Goal: Task Accomplishment & Management: Manage account settings

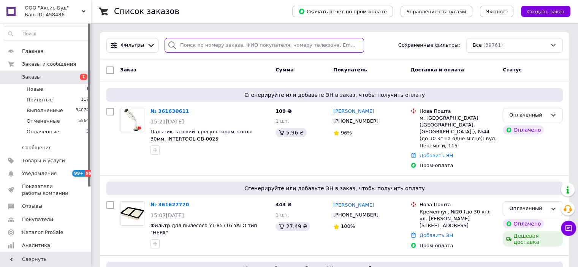
click at [186, 43] on input "search" at bounding box center [265, 45] width 200 height 15
paste input "380977544049"
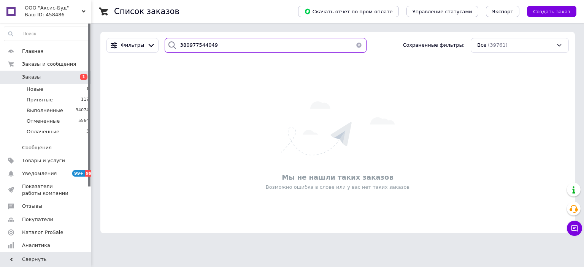
drag, startPoint x: 215, startPoint y: 49, endPoint x: 159, endPoint y: 40, distance: 56.3
click at [162, 40] on div "380977544049" at bounding box center [266, 45] width 208 height 15
paste input "2703301"
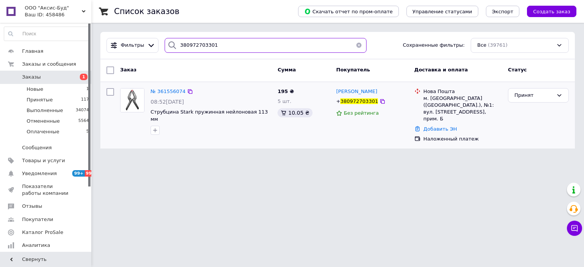
type input "380972703301"
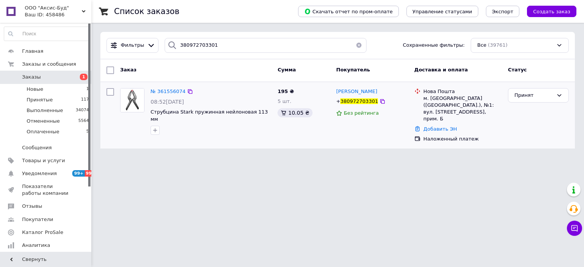
click at [126, 103] on img at bounding box center [133, 101] width 24 height 24
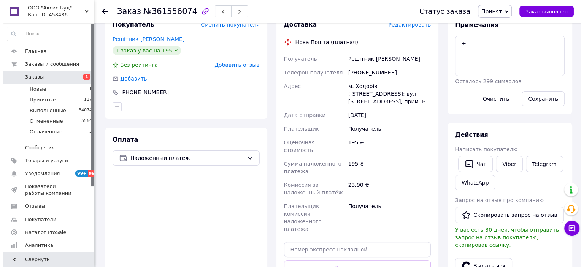
scroll to position [190, 0]
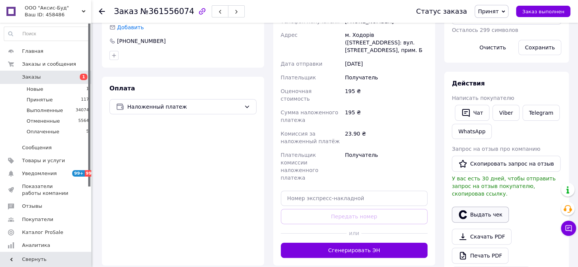
click at [493, 208] on button "Выдать чек" at bounding box center [480, 215] width 57 height 16
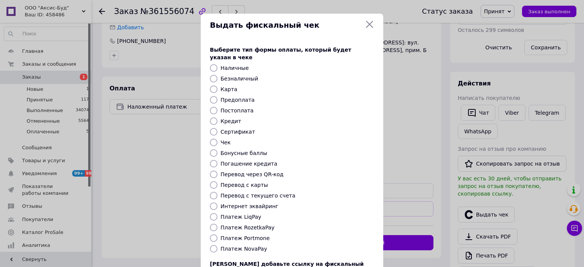
click at [214, 245] on input "Платеж NovaPay" at bounding box center [214, 249] width 8 height 8
radio input "true"
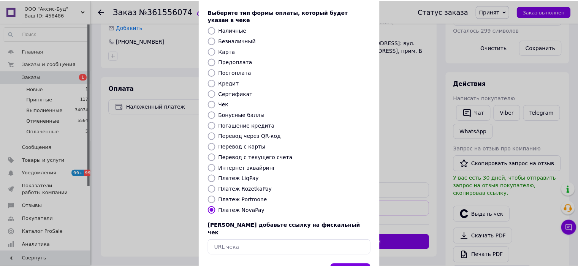
scroll to position [59, 0]
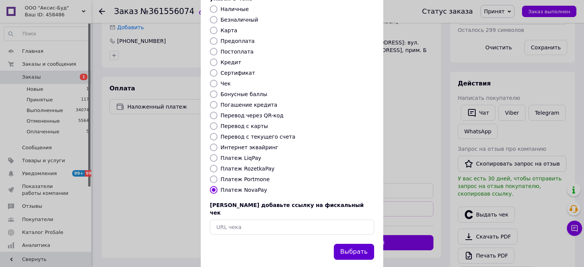
click at [354, 244] on button "Выбрать" at bounding box center [354, 252] width 40 height 16
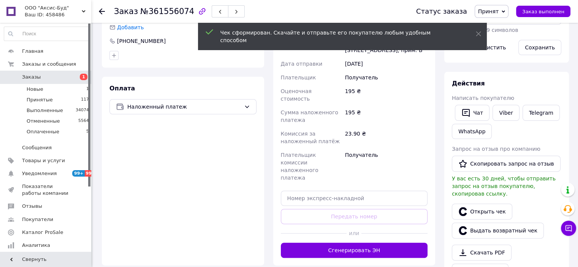
click at [100, 11] on use at bounding box center [102, 11] width 6 height 6
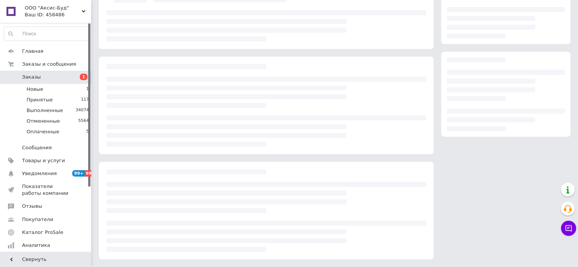
scroll to position [65, 0]
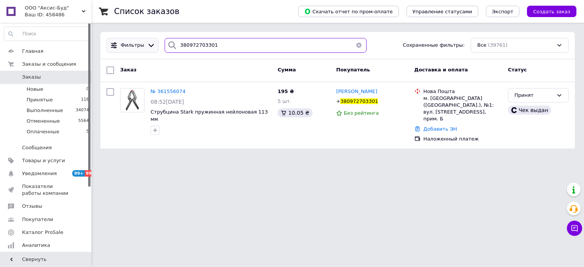
drag, startPoint x: 216, startPoint y: 40, endPoint x: 133, endPoint y: 43, distance: 82.2
click at [133, 43] on div "Фильтры 380972703301 Сохраненные фильтры: Все (39761)" at bounding box center [337, 45] width 469 height 15
paste input "737142543"
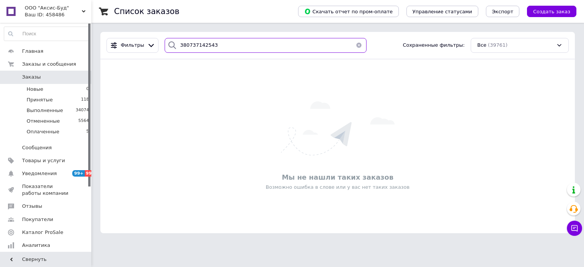
drag, startPoint x: 214, startPoint y: 43, endPoint x: 163, endPoint y: 33, distance: 51.5
click at [163, 33] on div "Фильтры 380737142543 Сохраненные фильтры: Все (39761)" at bounding box center [337, 45] width 475 height 27
drag, startPoint x: 175, startPoint y: 42, endPoint x: 231, endPoint y: 48, distance: 56.6
click at [149, 42] on div "Фильтры 380737142543 Сохраненные фильтры: Все (39761)" at bounding box center [337, 45] width 469 height 15
paste input "662903800"
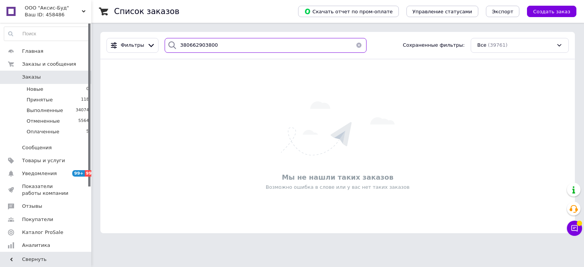
type input "380662903800"
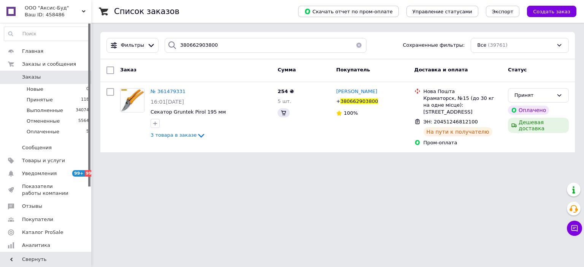
click at [268, 151] on div "Список заказов Скачать отчет по пром-оплате Управление статусами Экспорт Создат…" at bounding box center [337, 81] width 493 height 162
click at [141, 106] on img at bounding box center [133, 101] width 24 height 24
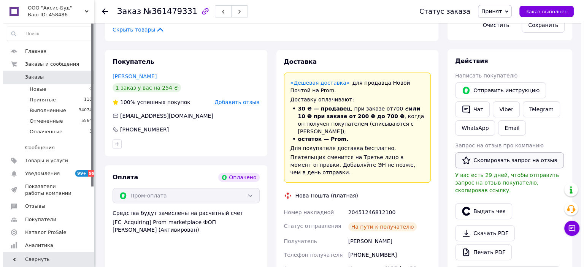
scroll to position [304, 0]
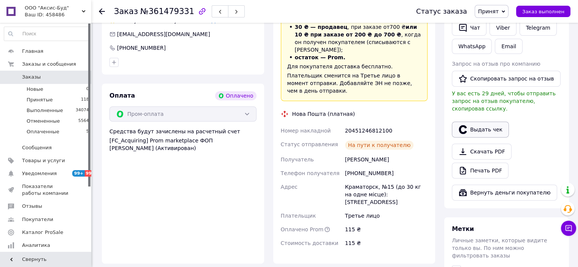
click at [470, 123] on button "Выдать чек" at bounding box center [480, 130] width 57 height 16
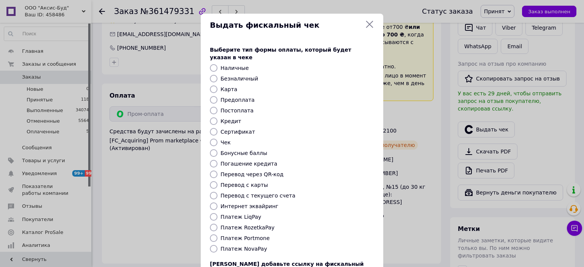
click at [213, 203] on input "Интернет эквайринг" at bounding box center [214, 207] width 8 height 8
radio input "true"
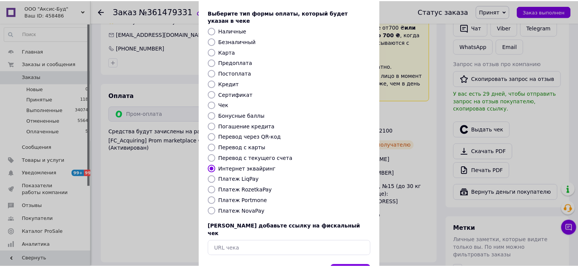
scroll to position [59, 0]
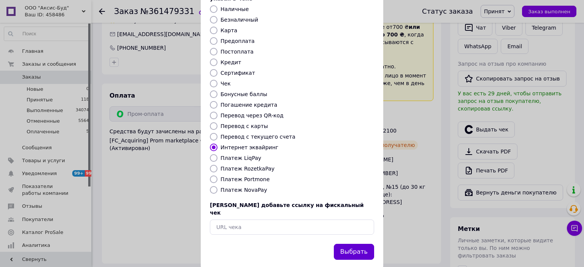
click at [347, 244] on button "Выбрать" at bounding box center [354, 252] width 40 height 16
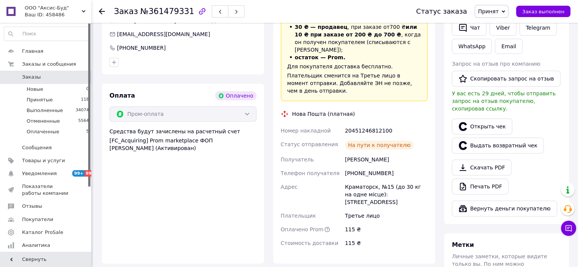
click at [102, 11] on use at bounding box center [102, 11] width 6 height 6
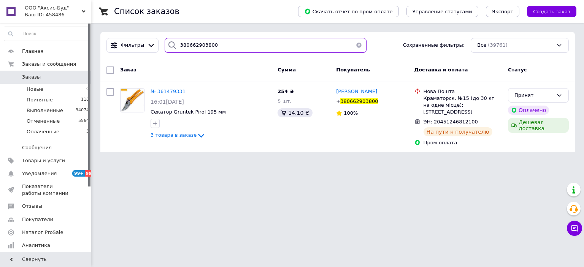
drag, startPoint x: 214, startPoint y: 46, endPoint x: 126, endPoint y: 37, distance: 88.3
click at [125, 35] on div "Фильтры 380662903800 Сохраненные фильтры: Все (39761)" at bounding box center [337, 45] width 475 height 27
paste input "86482897"
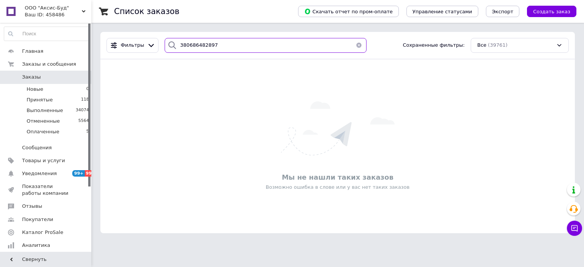
drag, startPoint x: 230, startPoint y: 48, endPoint x: 208, endPoint y: 46, distance: 21.5
click at [149, 42] on div "Фильтры 380686482897 Сохраненные фильтры: Все (39761)" at bounding box center [337, 45] width 469 height 15
paste input "991406021"
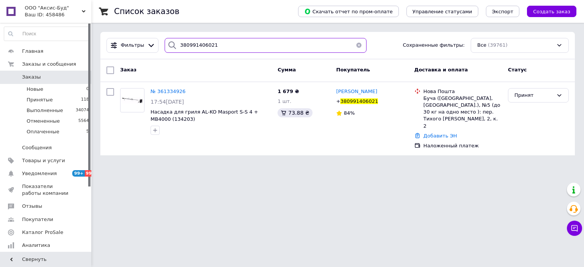
type input "380991406021"
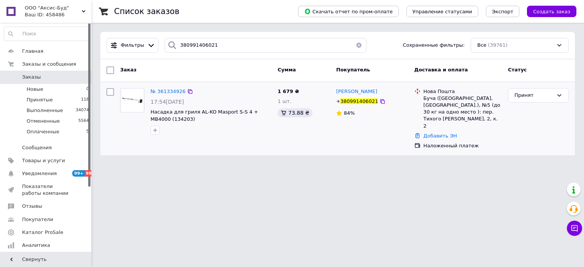
click at [130, 102] on img at bounding box center [132, 101] width 21 height 24
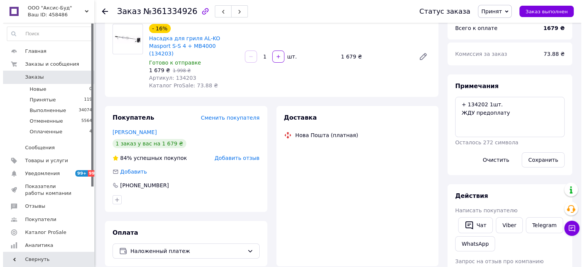
scroll to position [190, 0]
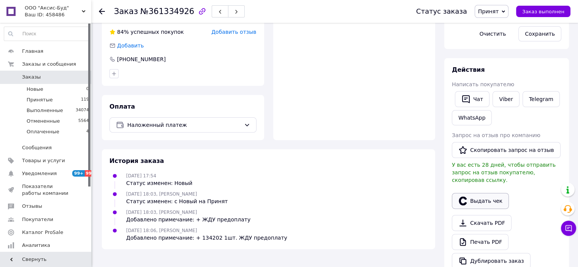
click at [496, 193] on button "Выдать чек" at bounding box center [480, 201] width 57 height 16
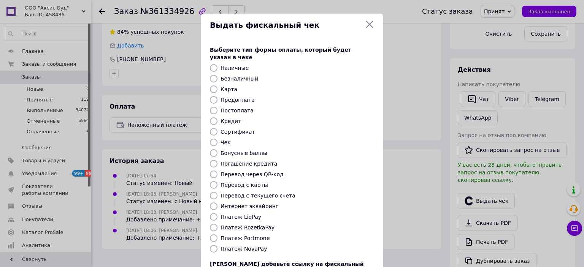
click at [211, 245] on input "Платеж NovaPay" at bounding box center [214, 249] width 8 height 8
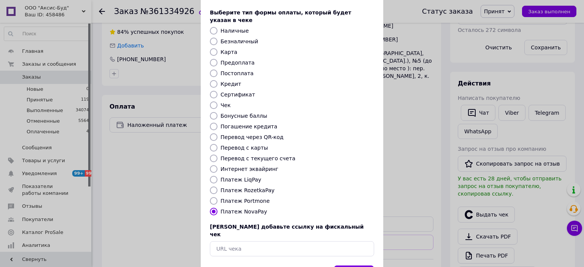
scroll to position [59, 0]
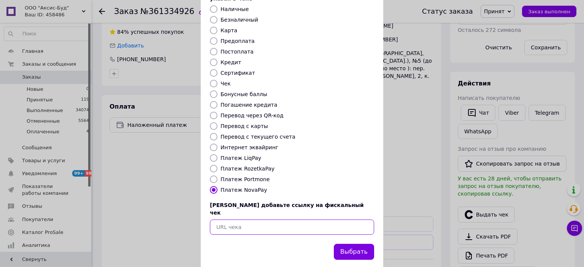
click at [252, 220] on input "text" at bounding box center [292, 227] width 164 height 15
paste input "https://check.checkbox.ua/679b7de0-f1a7-4f22-a77f-750eb0a1b626"
radio input "false"
type input "https://check.checkbox.ua/679b7de0-f1a7-4f22-a77f-750eb0a1b626"
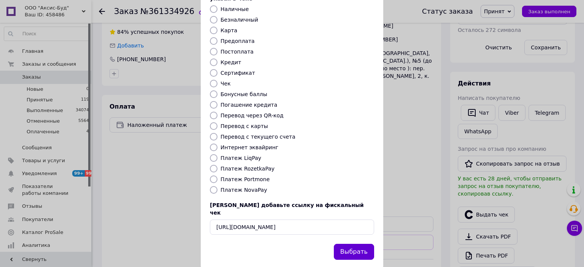
click at [359, 244] on button "Выбрать" at bounding box center [354, 252] width 40 height 16
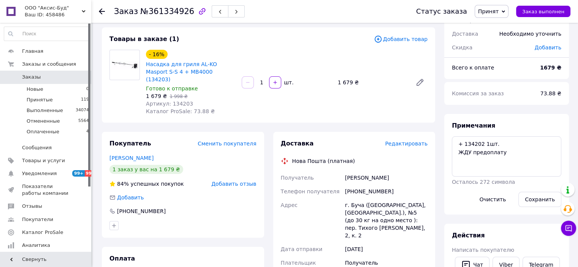
scroll to position [0, 0]
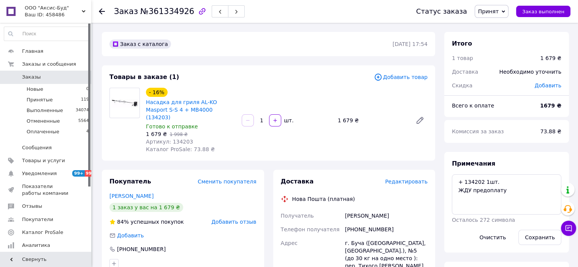
click at [102, 9] on use at bounding box center [102, 11] width 6 height 6
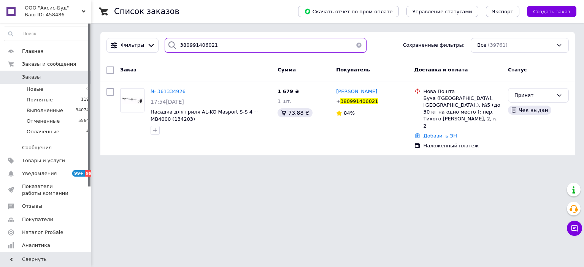
drag, startPoint x: 147, startPoint y: 31, endPoint x: 180, endPoint y: 42, distance: 34.5
click at [106, 33] on div "Фильтры 380991406021 Сохраненные фильтры: Все (39761)" at bounding box center [337, 45] width 475 height 27
paste input "7375007"
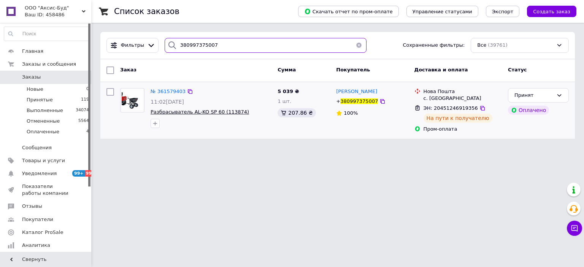
type input "380997375007"
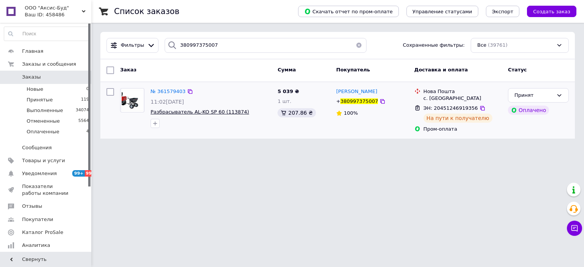
click at [234, 113] on span "Разбрасыватель AL-KO SP 60 (113874)" at bounding box center [200, 112] width 99 height 6
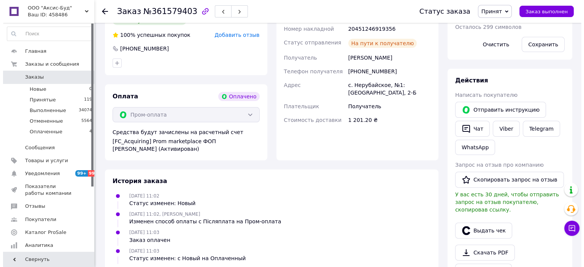
scroll to position [266, 0]
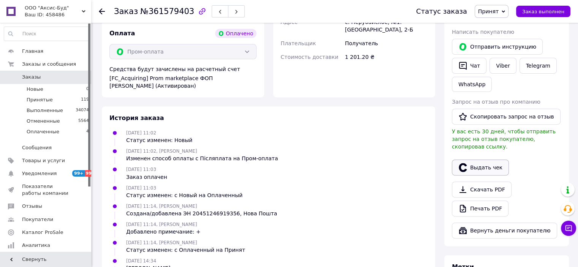
click at [487, 161] on button "Выдать чек" at bounding box center [480, 168] width 57 height 16
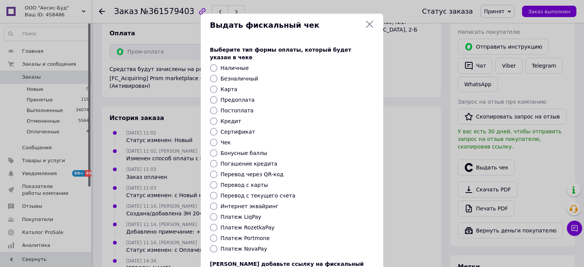
click at [212, 203] on input "Интернет эквайринг" at bounding box center [214, 207] width 8 height 8
radio input "true"
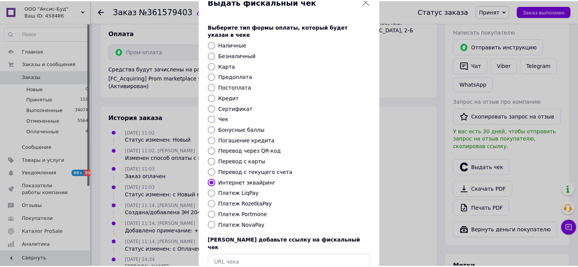
scroll to position [59, 0]
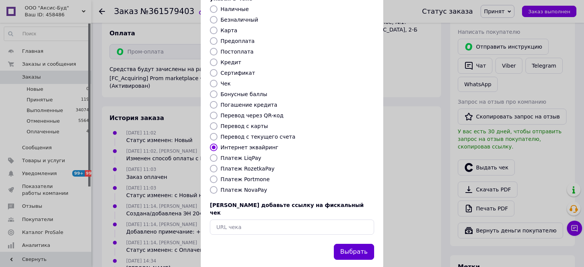
click at [339, 244] on button "Выбрать" at bounding box center [354, 252] width 40 height 16
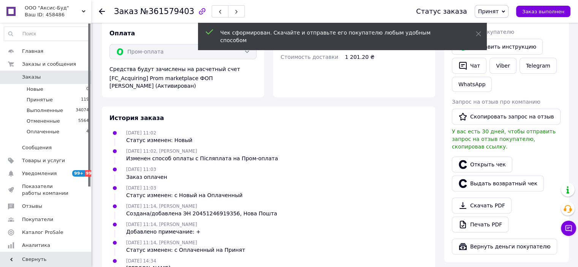
click at [101, 11] on use at bounding box center [102, 11] width 6 height 6
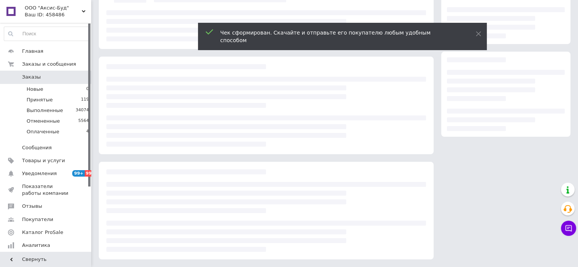
scroll to position [80, 0]
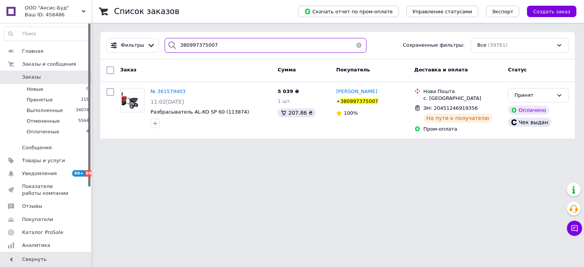
drag, startPoint x: 174, startPoint y: 39, endPoint x: 207, endPoint y: 44, distance: 34.0
click at [162, 40] on div "380997375007" at bounding box center [266, 45] width 208 height 15
paste input "503165760"
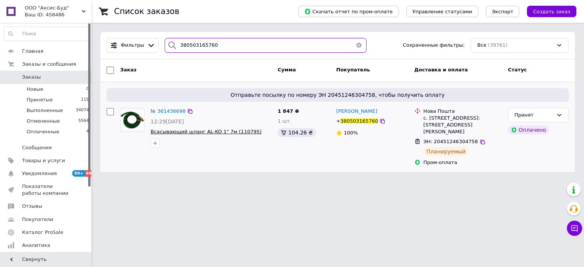
type input "380503165760"
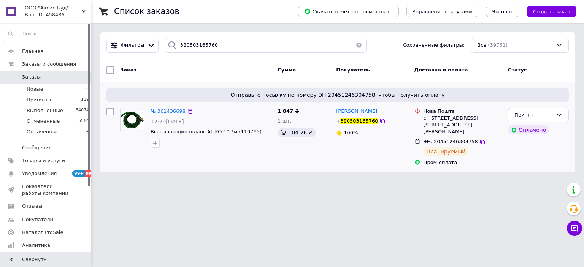
click at [195, 130] on span "Всасывающий шланг AL-KO 1" 7м (110795)" at bounding box center [206, 132] width 111 height 6
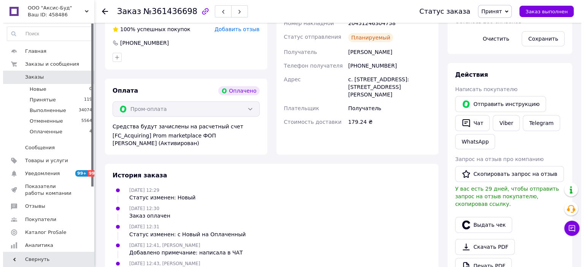
scroll to position [266, 0]
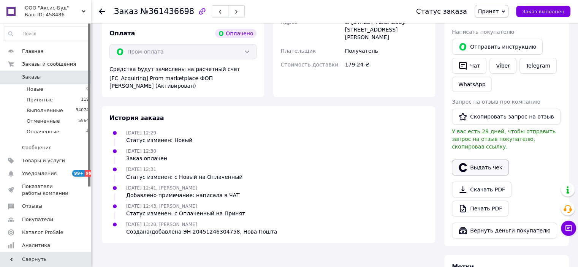
click at [482, 160] on button "Выдать чек" at bounding box center [480, 168] width 57 height 16
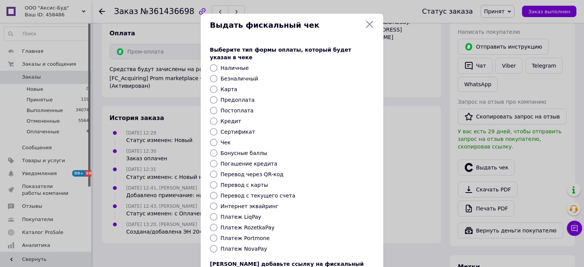
click at [213, 203] on input "Интернет эквайринг" at bounding box center [214, 207] width 8 height 8
radio input "true"
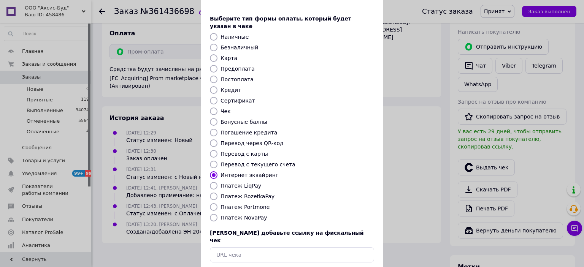
scroll to position [59, 0]
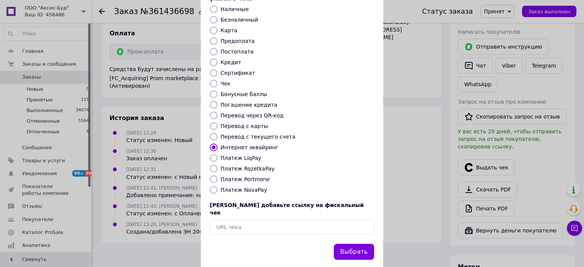
click at [384, 240] on div "Выдать фискальный чек Выберите тип формы оплаты, который будет указан в чеке На…" at bounding box center [292, 112] width 584 height 342
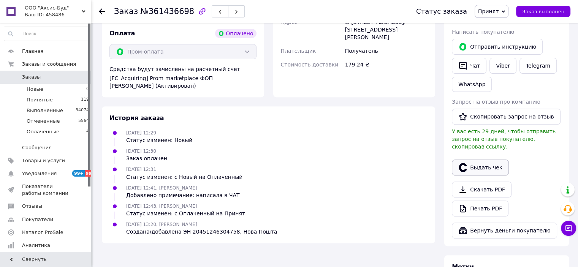
click at [481, 165] on button "Выдать чек" at bounding box center [480, 168] width 57 height 16
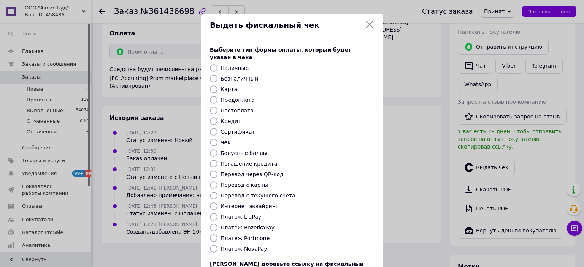
click at [213, 203] on input "Интернет эквайринг" at bounding box center [214, 207] width 8 height 8
radio input "true"
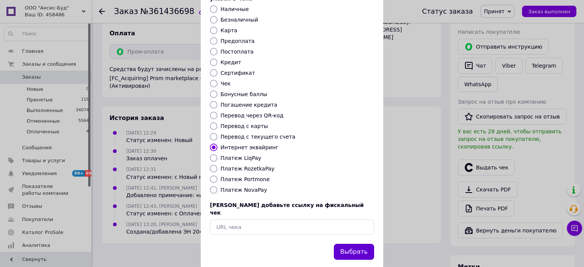
click at [351, 244] on button "Выбрать" at bounding box center [354, 252] width 40 height 16
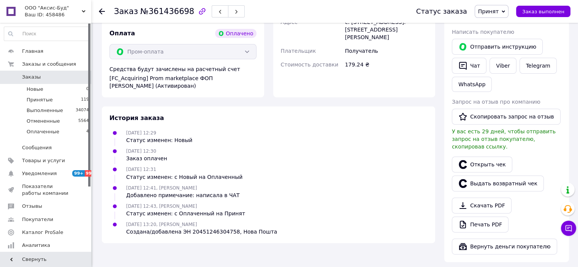
click at [102, 10] on icon at bounding box center [102, 11] width 6 height 6
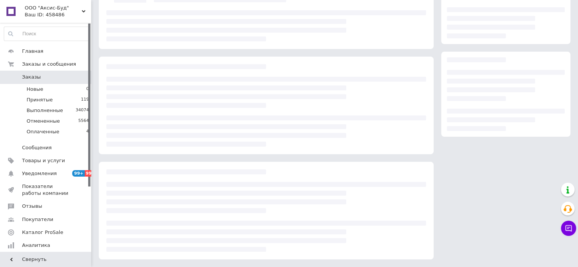
scroll to position [80, 0]
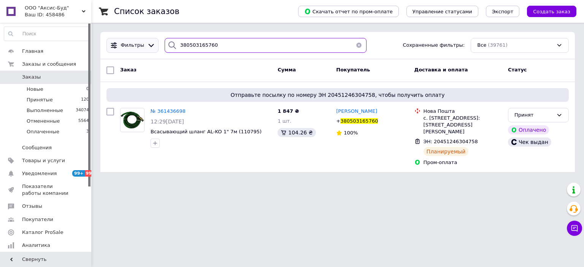
drag, startPoint x: 218, startPoint y: 46, endPoint x: 112, endPoint y: 42, distance: 106.2
click at [110, 41] on div "Фильтры 380503165760 Сохраненные фильтры: Все (39761)" at bounding box center [337, 45] width 469 height 15
paste input "674076126"
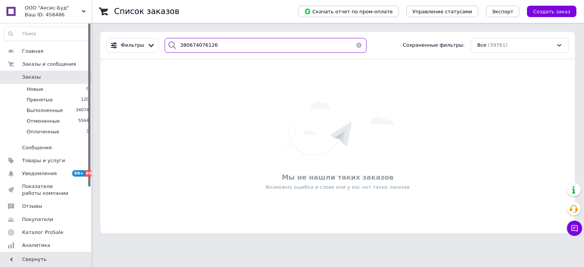
type input "380674076126"
